Goal: Transaction & Acquisition: Subscribe to service/newsletter

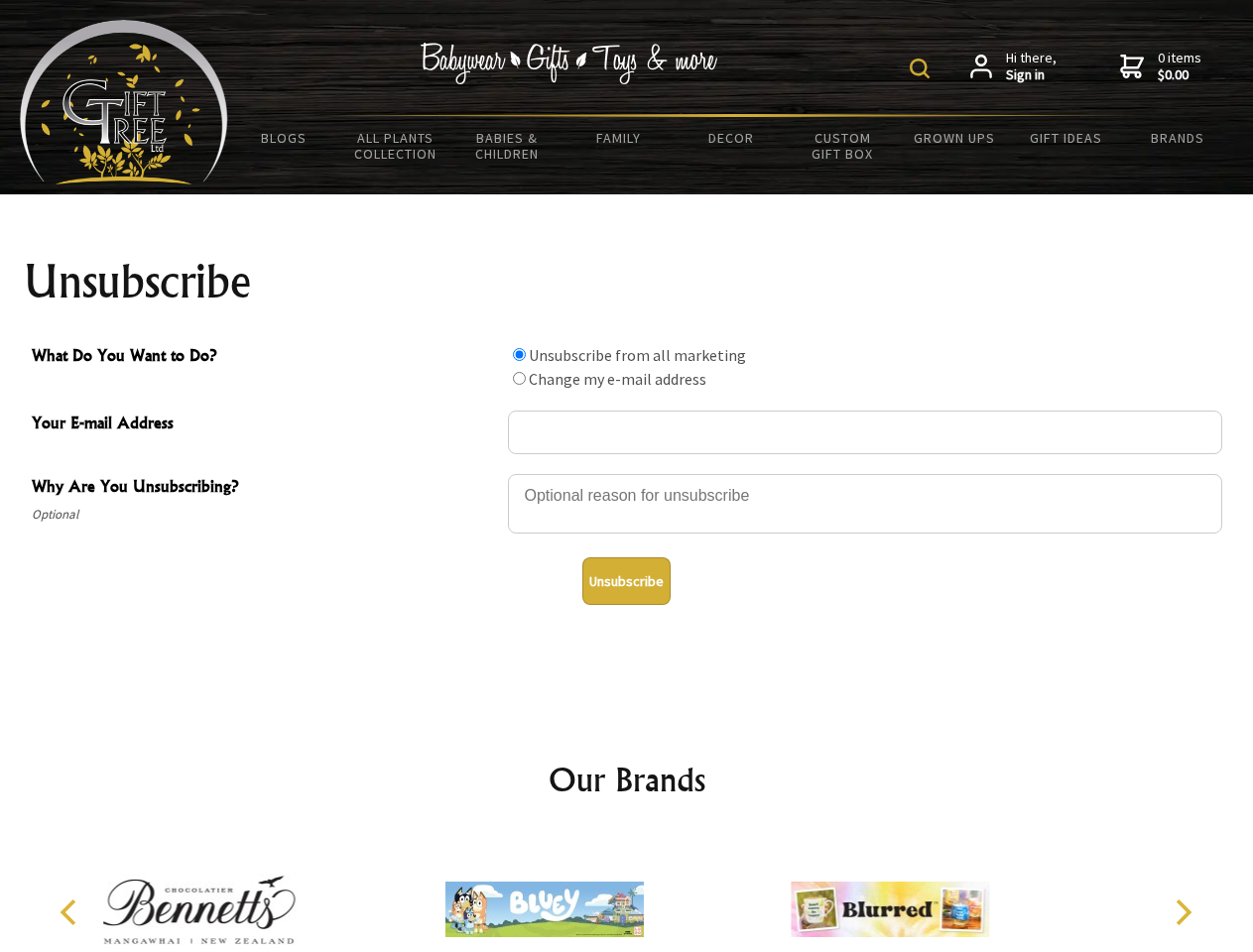
click at [923, 69] on img at bounding box center [920, 69] width 20 height 20
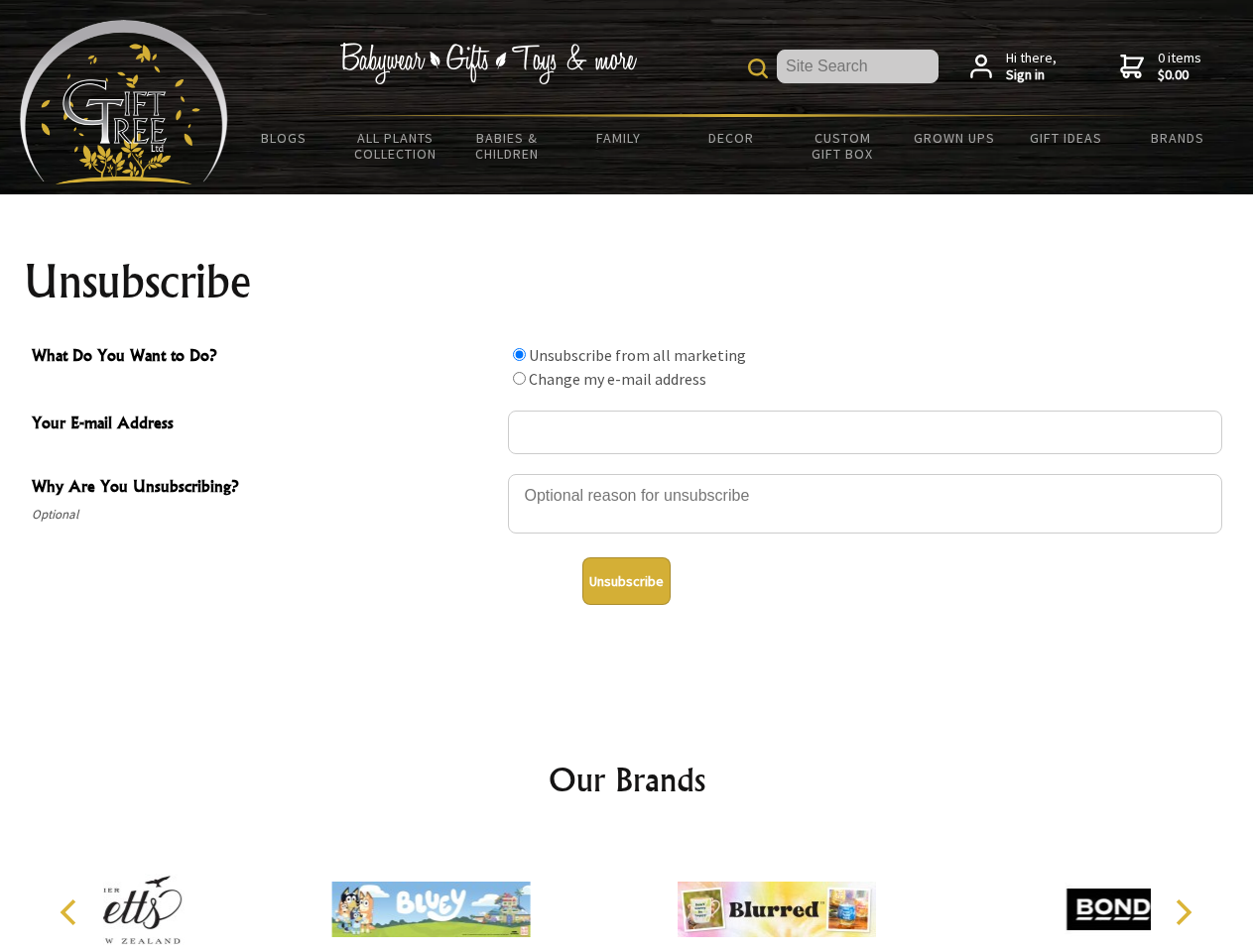
click at [627, 473] on div at bounding box center [865, 506] width 715 height 70
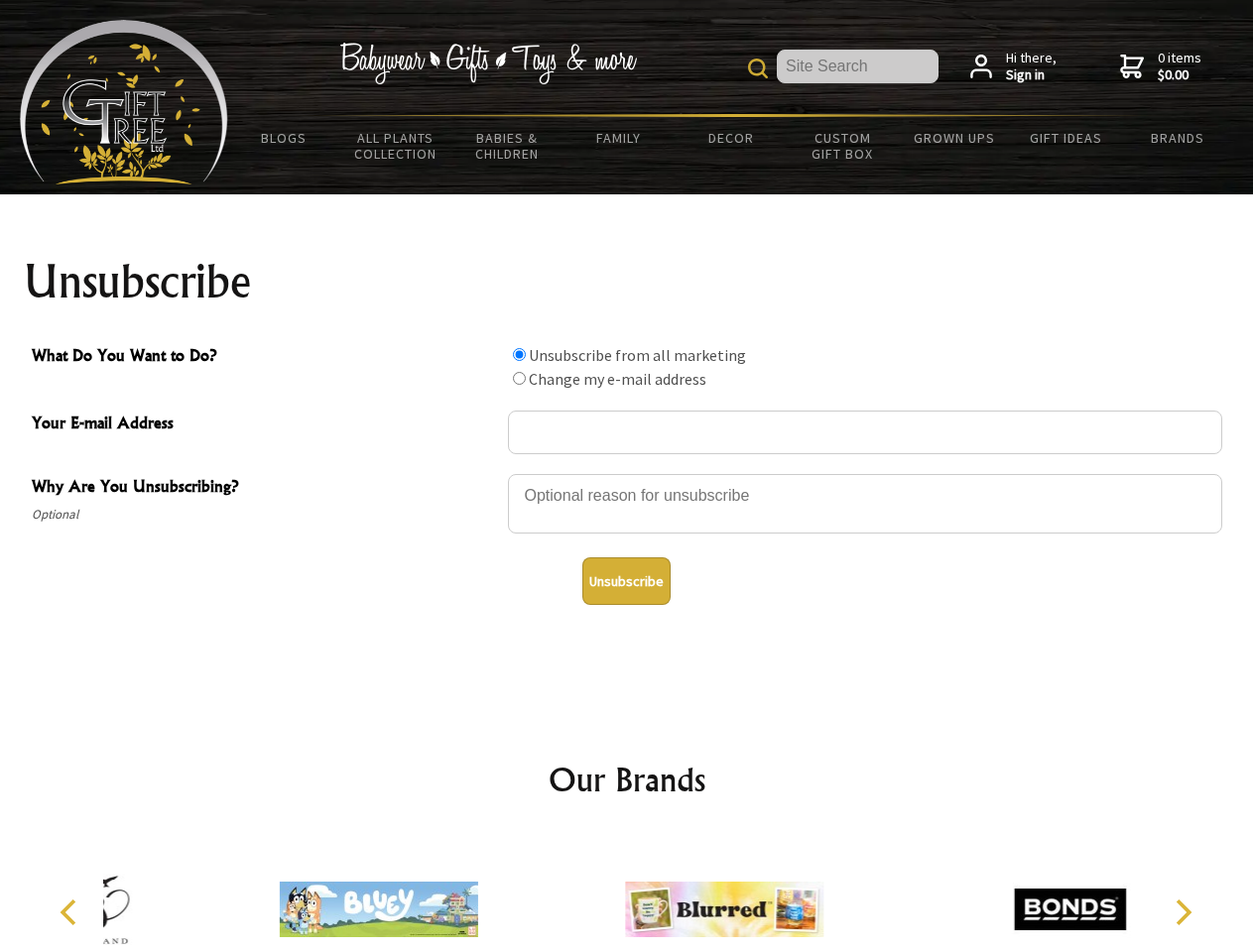
click at [519, 354] on input "What Do You Want to Do?" at bounding box center [519, 354] width 13 height 13
click at [519, 378] on input "What Do You Want to Do?" at bounding box center [519, 378] width 13 height 13
radio input "true"
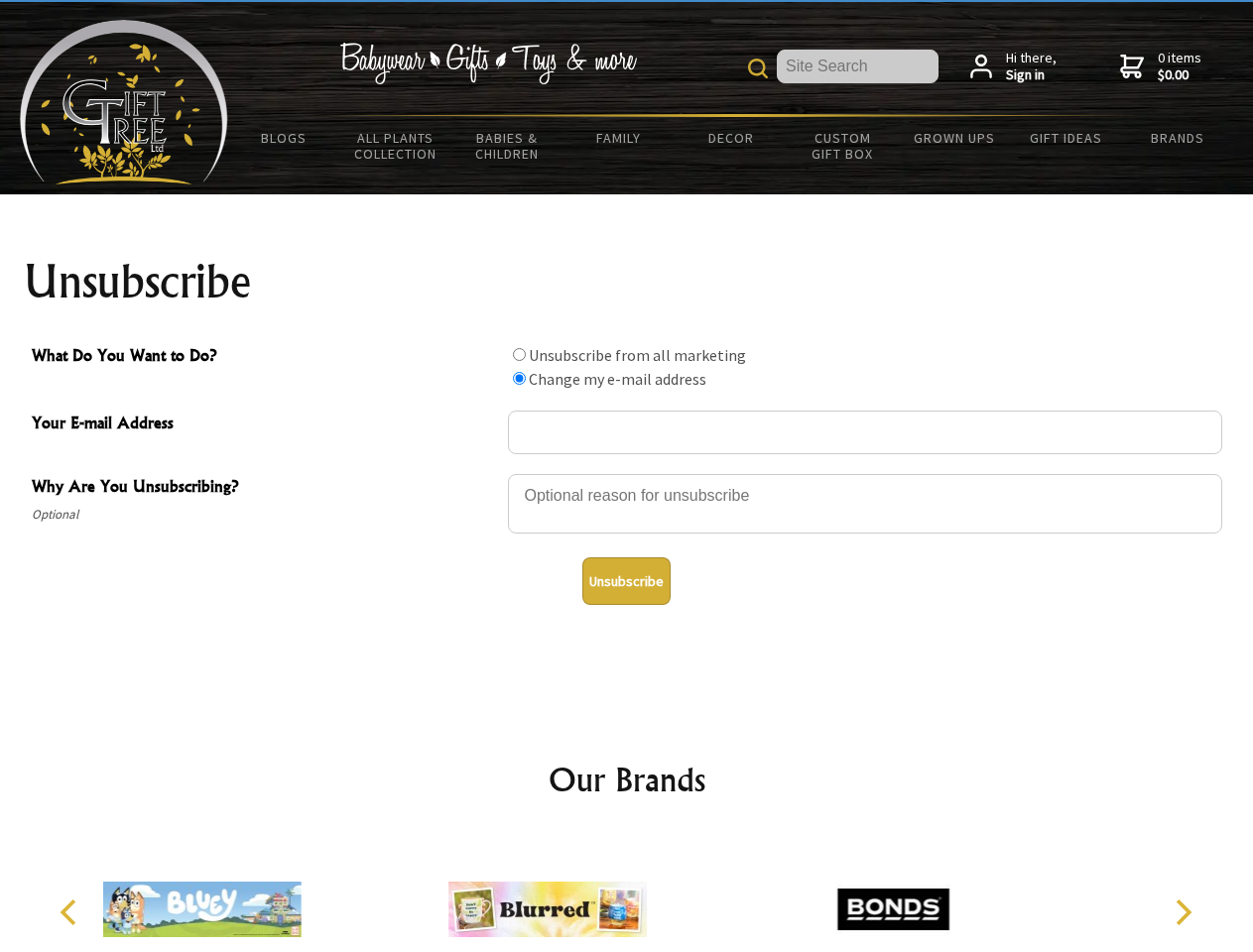
click at [626, 581] on button "Unsubscribe" at bounding box center [626, 581] width 89 height 48
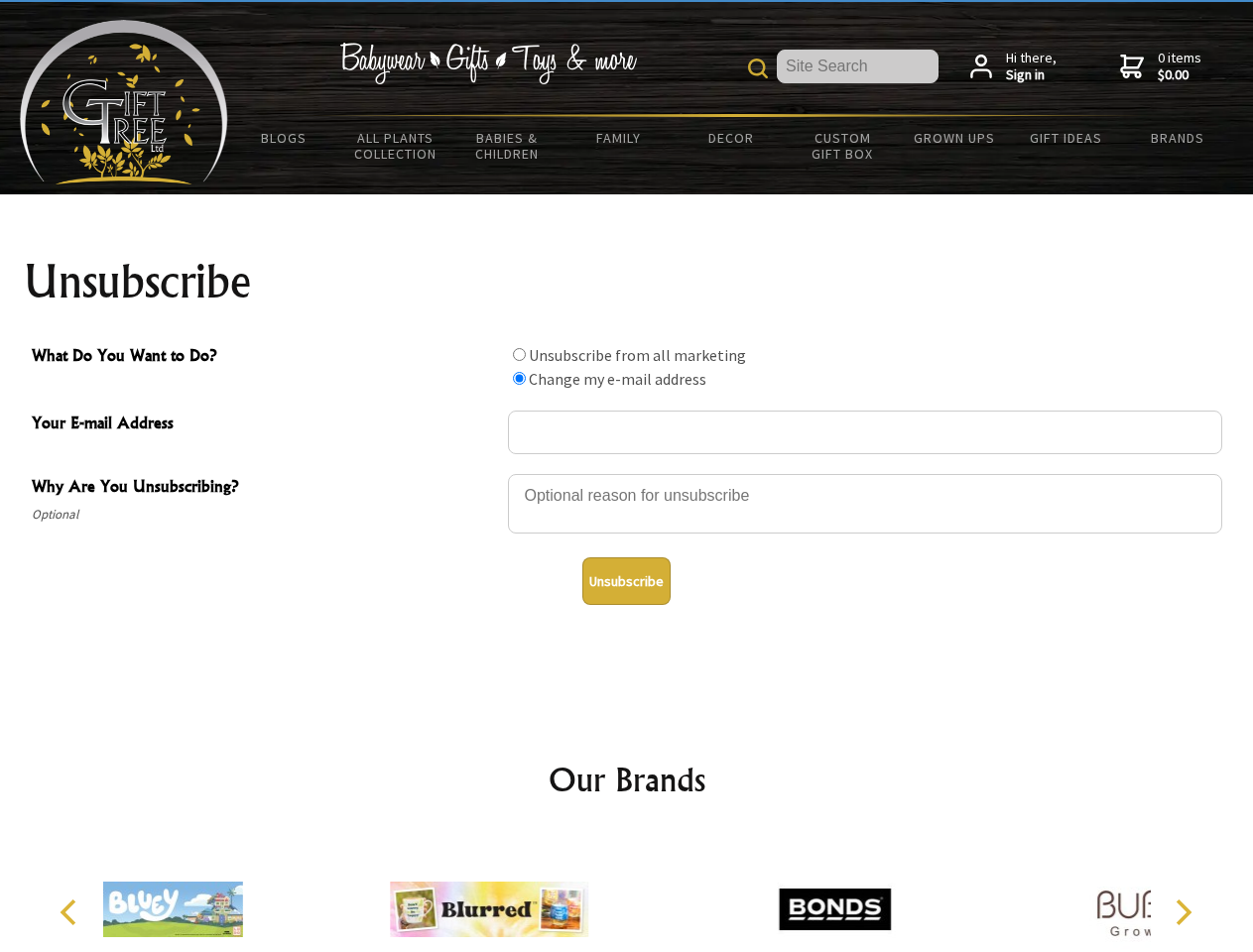
click at [72, 912] on icon "Previous" at bounding box center [71, 912] width 26 height 26
click at [1182, 912] on icon "Next" at bounding box center [1181, 912] width 26 height 26
